Goal: Subscribe to service/newsletter

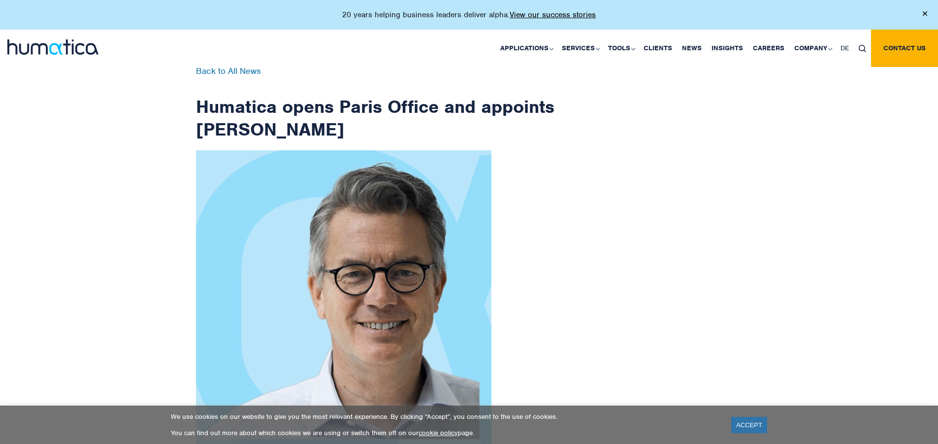
scroll to position [1571, 0]
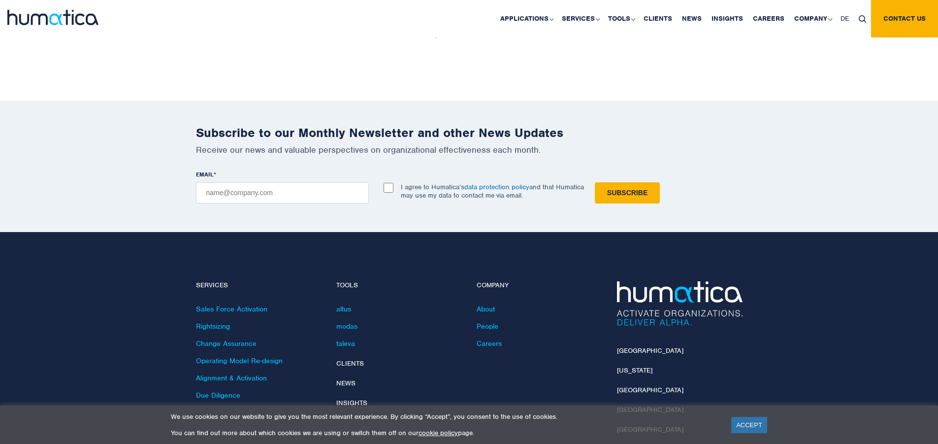
checkbox input "true"
type input "[EMAIL_ADDRESS][DOMAIN_NAME]"
click at [595, 182] on input "Subscribe" at bounding box center [627, 192] width 65 height 21
